Goal: Task Accomplishment & Management: Manage account settings

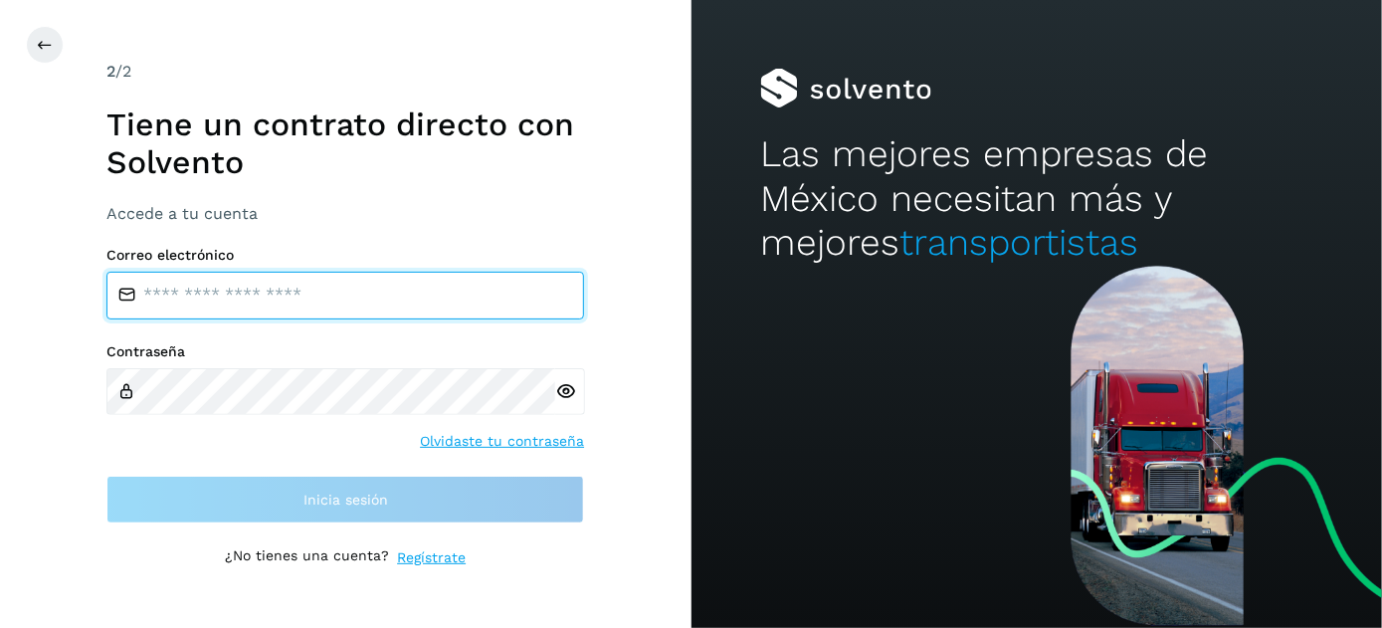
click at [270, 295] on input "email" at bounding box center [345, 296] width 478 height 48
type input "**********"
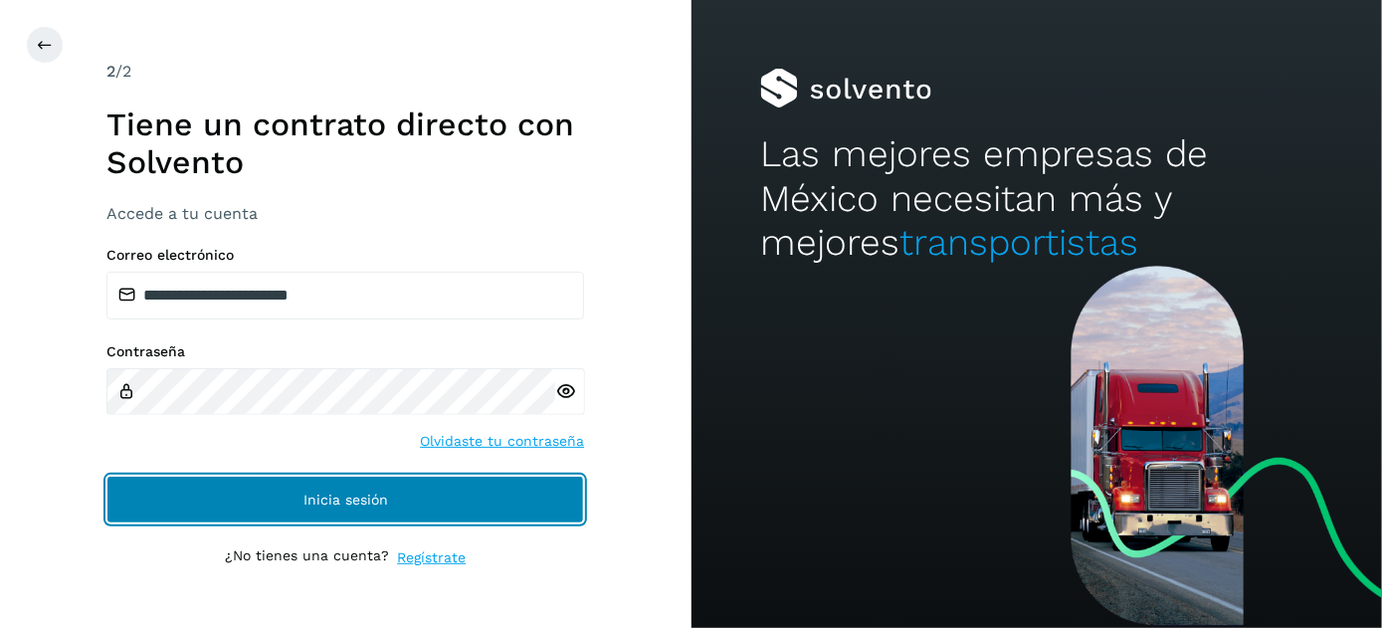
click at [372, 500] on span "Inicia sesión" at bounding box center [346, 500] width 85 height 14
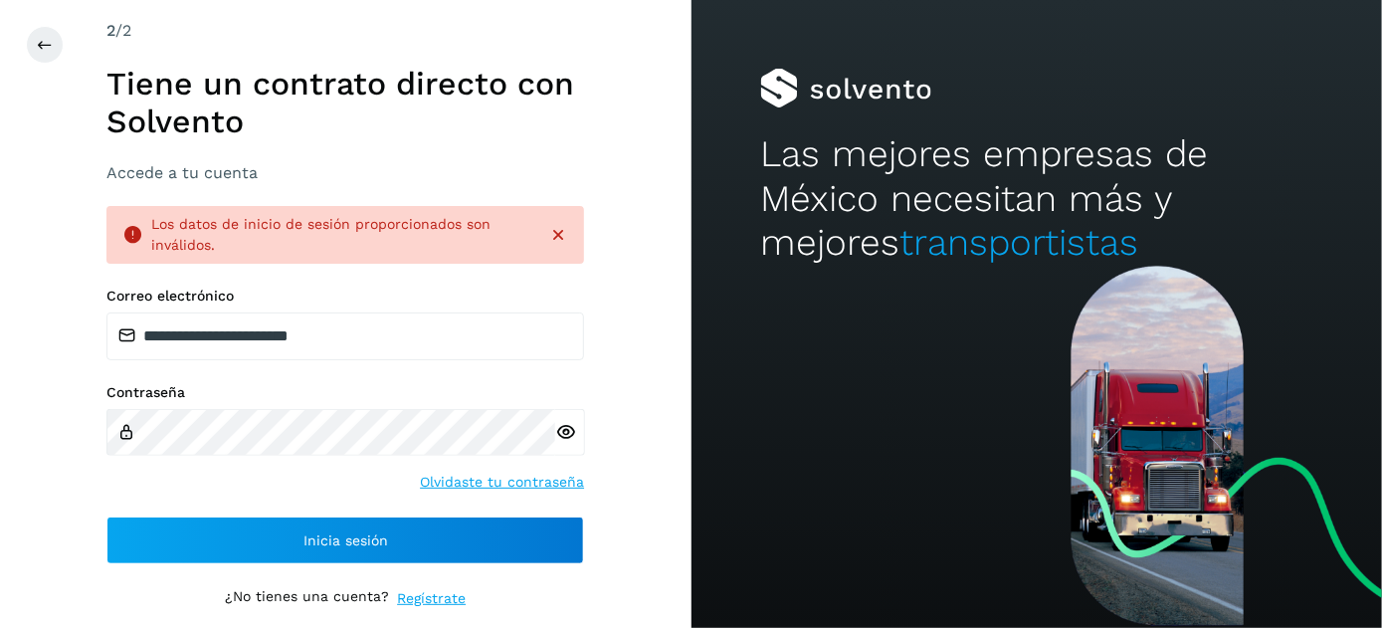
click at [408, 402] on div "Contraseña" at bounding box center [345, 420] width 478 height 72
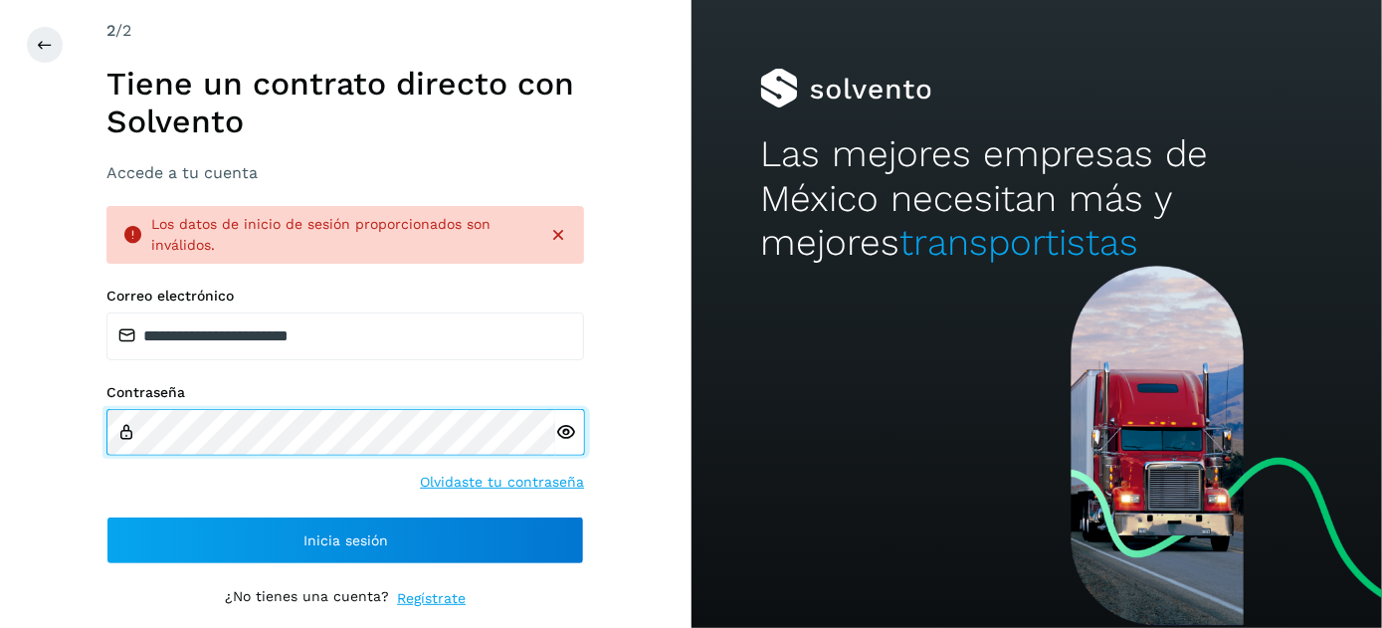
click at [0, 437] on html "**********" at bounding box center [691, 314] width 1382 height 628
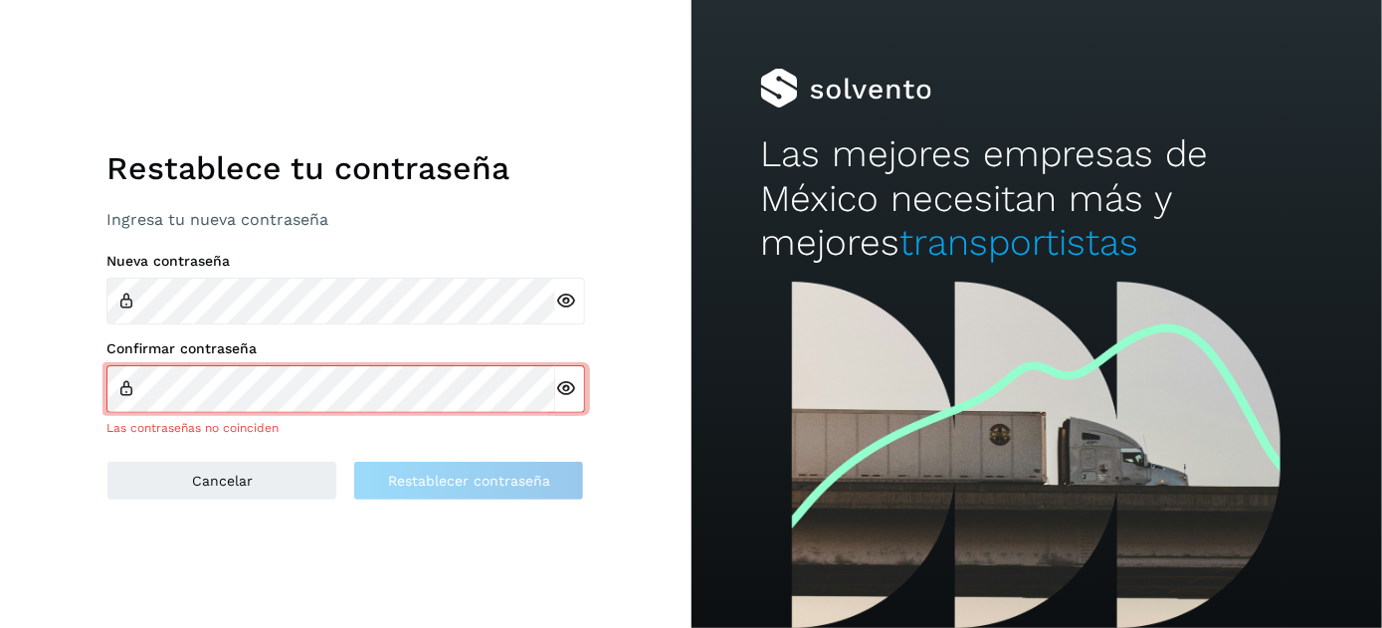
click at [579, 304] on div at bounding box center [570, 301] width 30 height 47
click at [564, 291] on icon at bounding box center [565, 301] width 21 height 21
click at [573, 382] on icon at bounding box center [565, 388] width 21 height 21
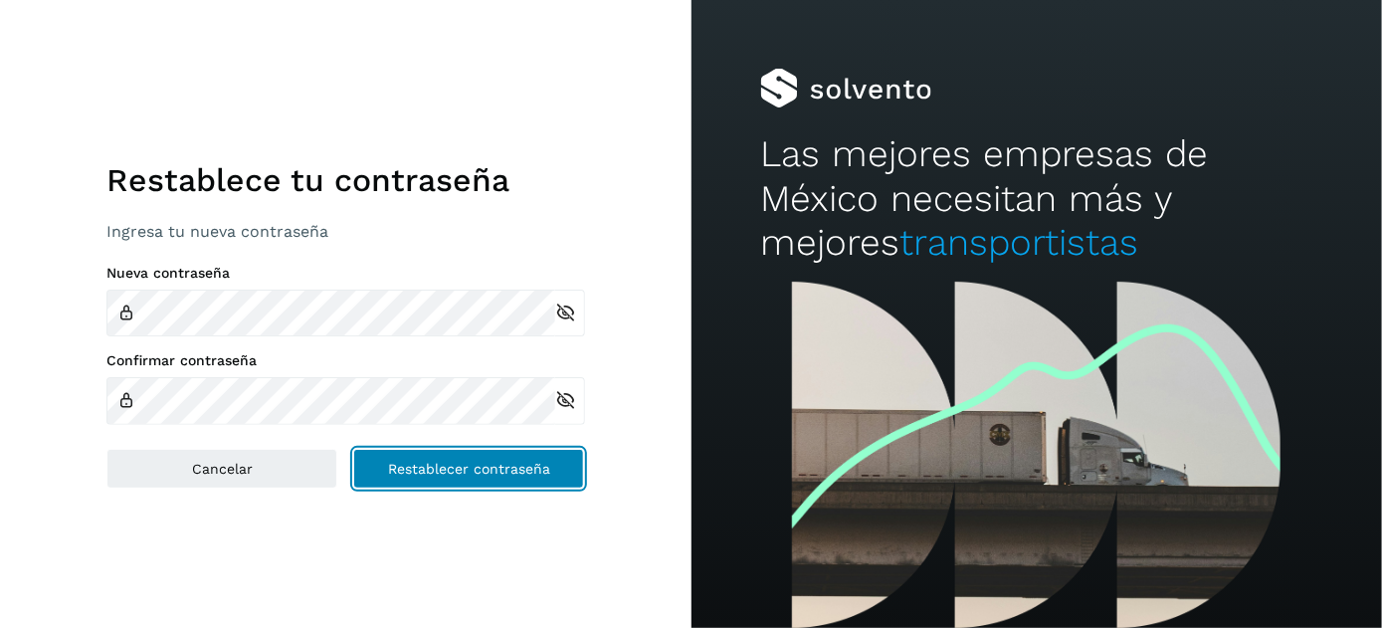
click at [464, 468] on span "Restablecer contraseña" at bounding box center [469, 469] width 162 height 14
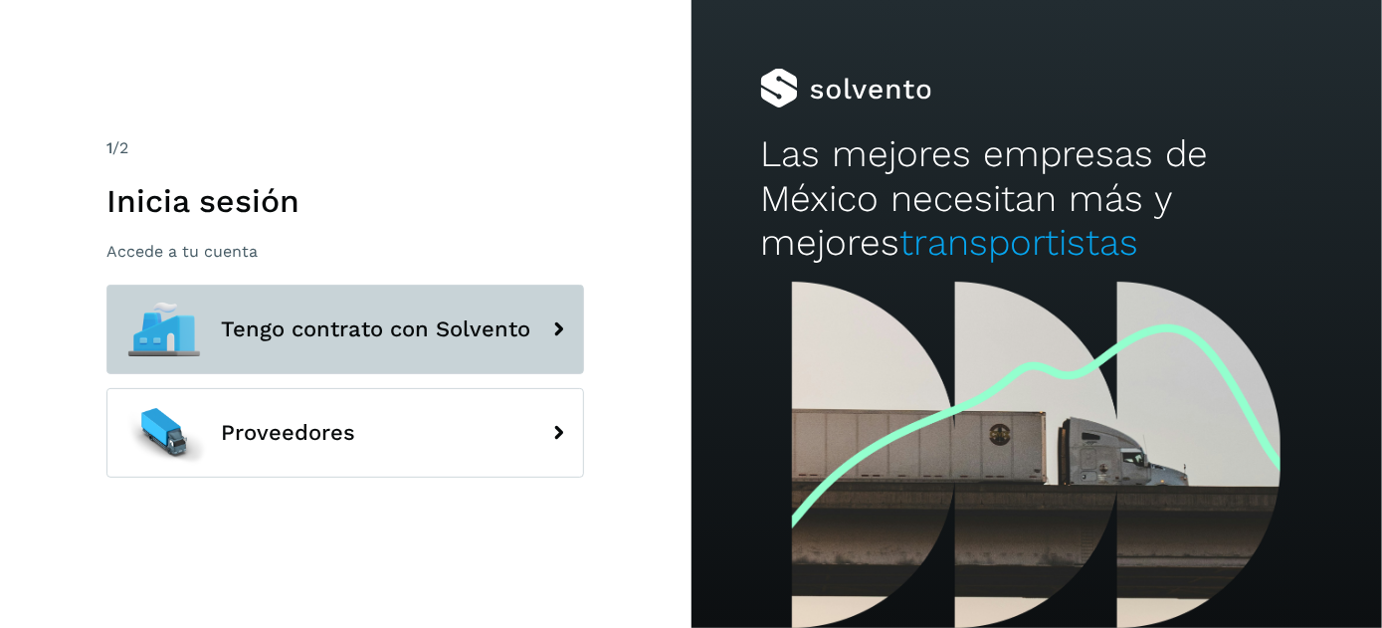
click at [554, 310] on icon at bounding box center [558, 329] width 40 height 40
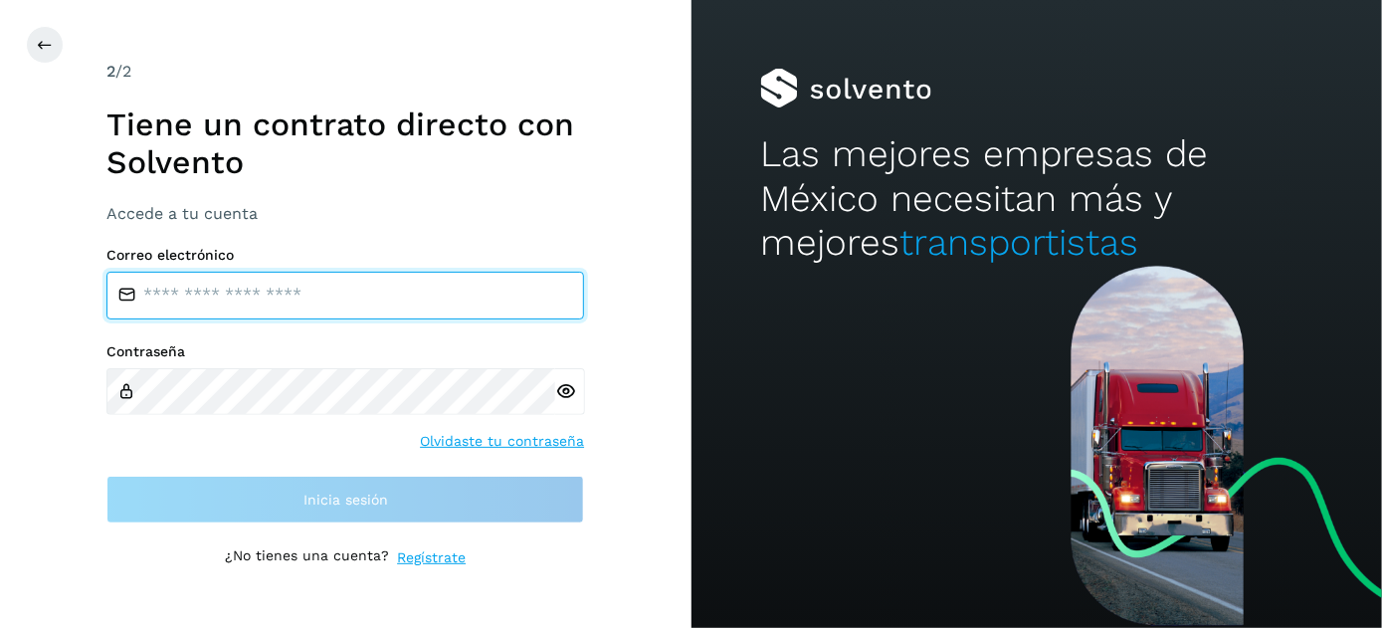
click at [256, 301] on input "email" at bounding box center [345, 296] width 478 height 48
type input "**********"
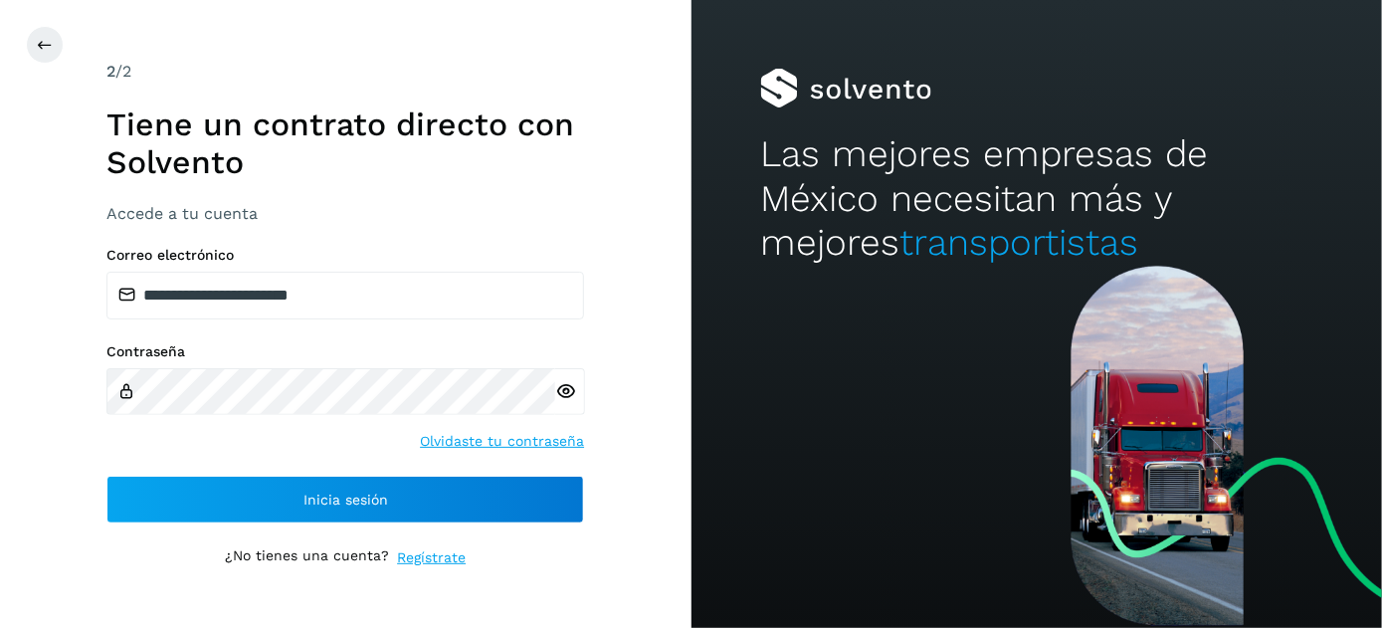
click at [562, 393] on icon at bounding box center [565, 391] width 21 height 21
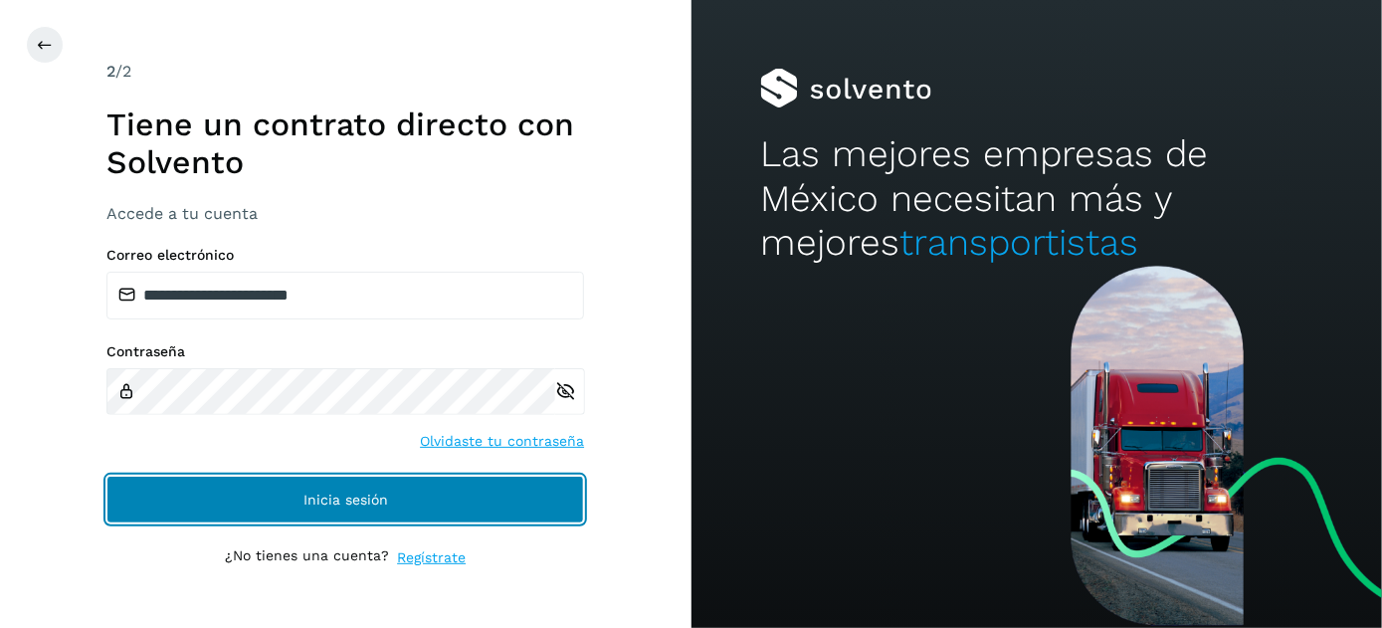
click at [512, 517] on button "Inicia sesión" at bounding box center [345, 500] width 478 height 48
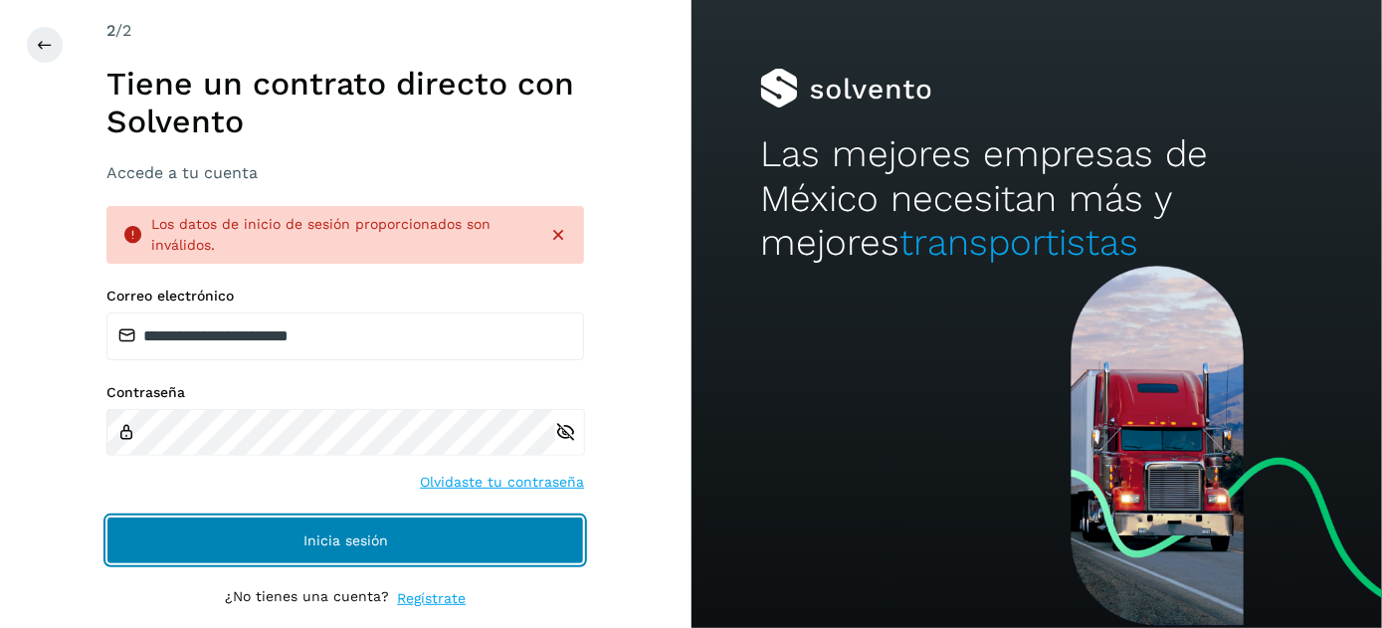
click at [513, 524] on button "Inicia sesión" at bounding box center [345, 540] width 478 height 48
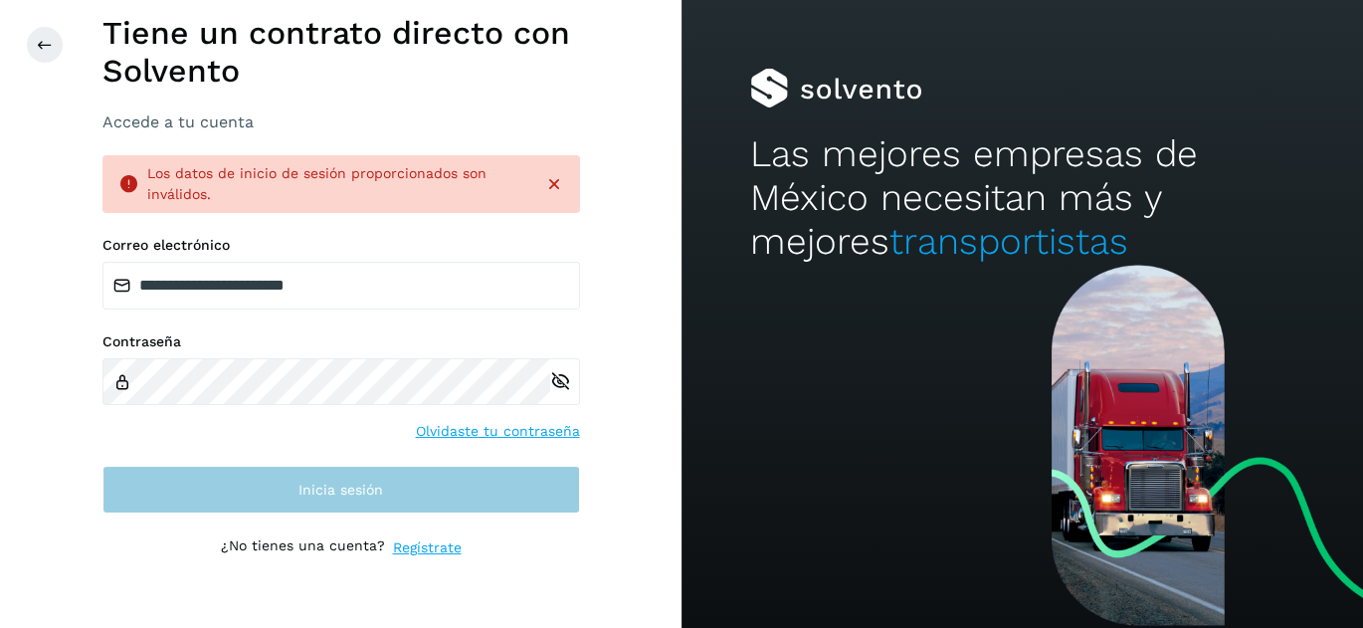
scroll to position [37, 0]
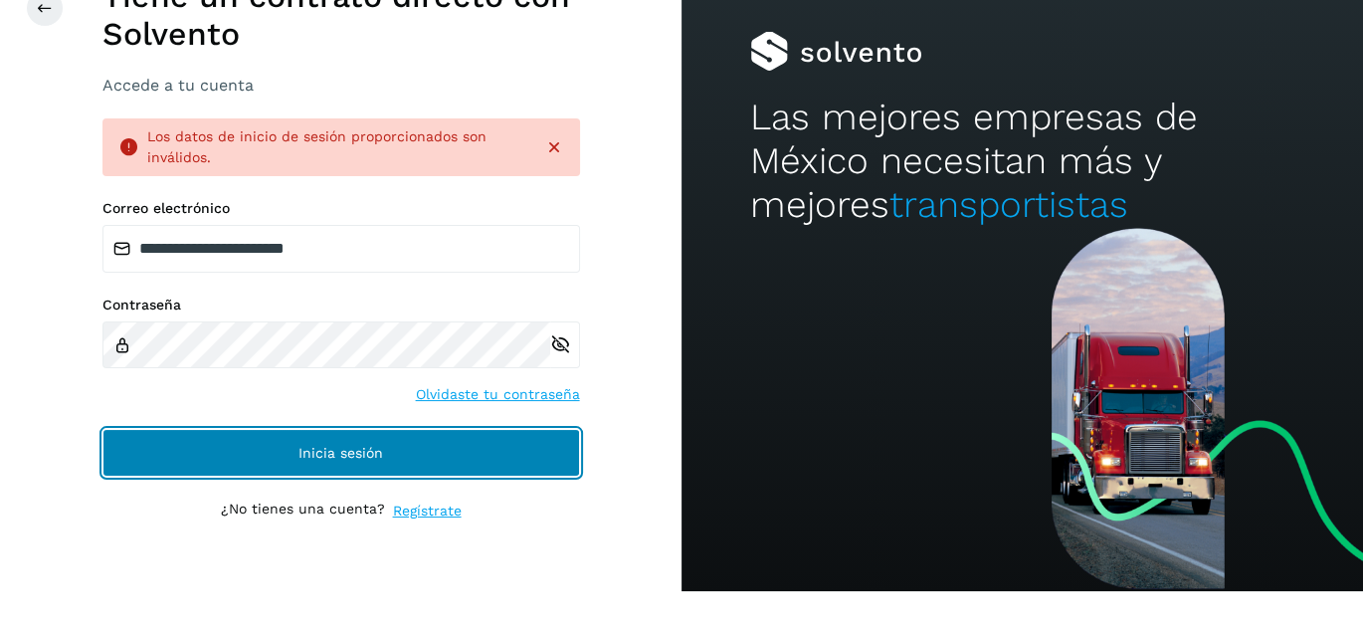
click at [445, 439] on button "Inicia sesión" at bounding box center [341, 453] width 478 height 48
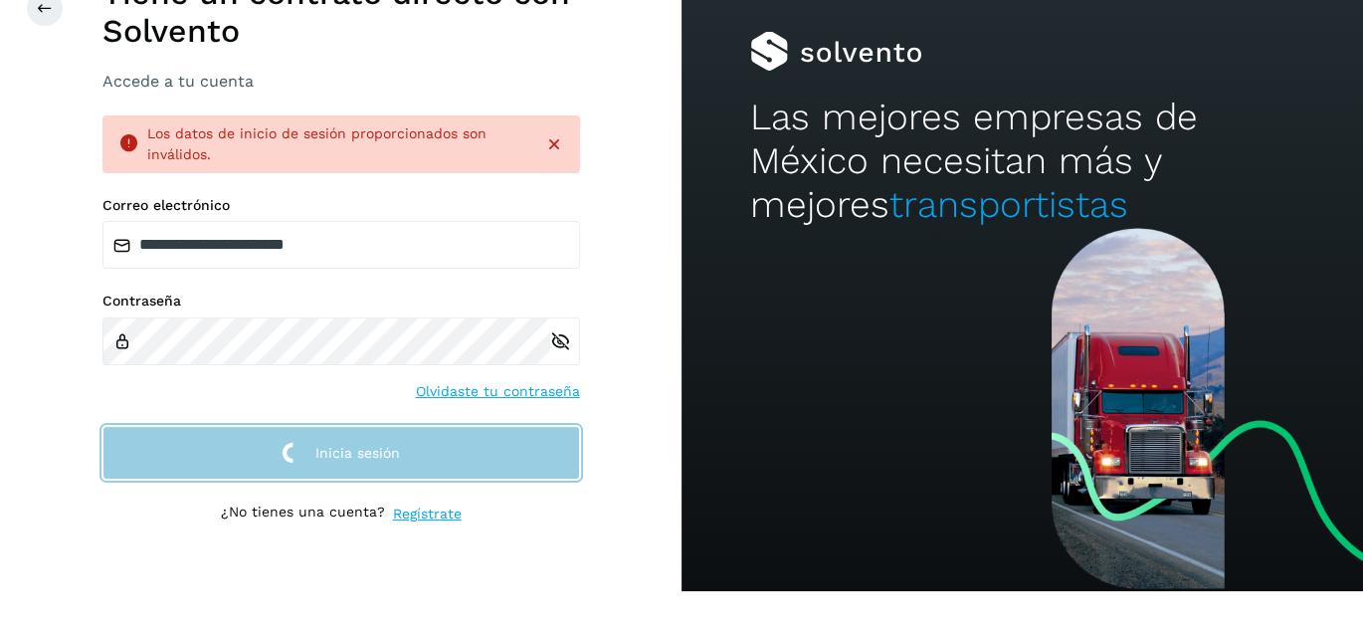
click at [445, 439] on button "Inicia sesión" at bounding box center [341, 453] width 478 height 55
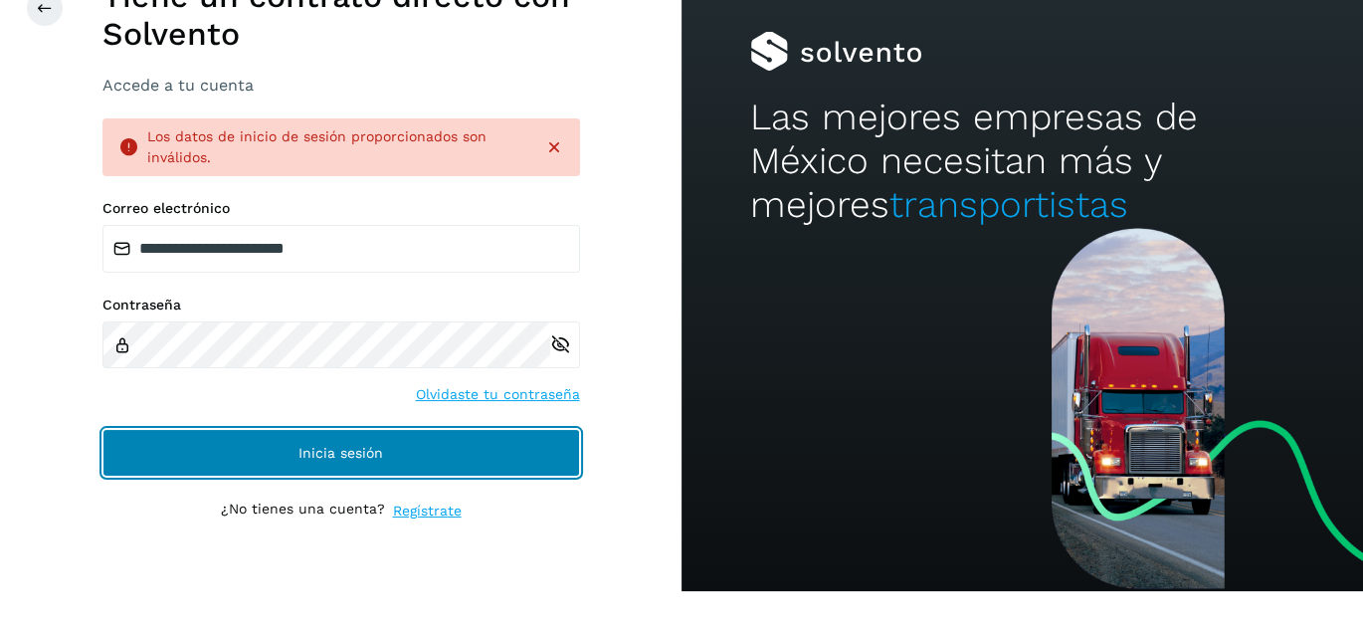
click at [445, 439] on button "Inicia sesión" at bounding box center [341, 453] width 478 height 48
